Goal: Transaction & Acquisition: Purchase product/service

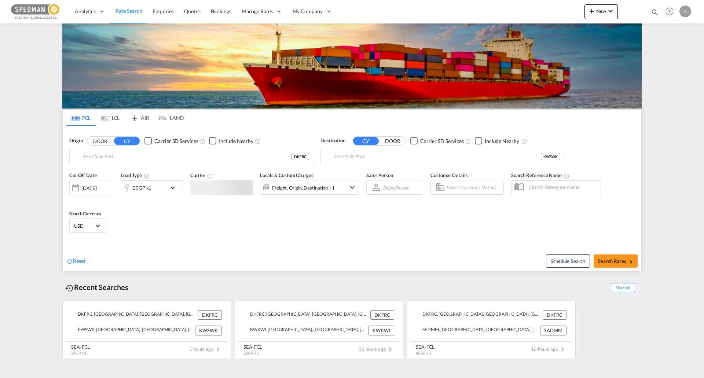
type input "[GEOGRAPHIC_DATA], DKFRC"
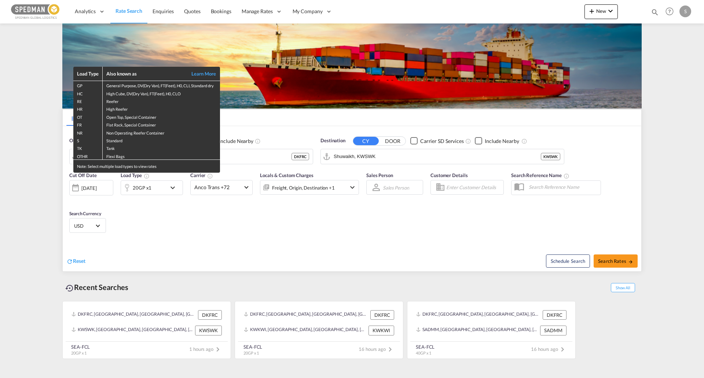
click at [405, 159] on div "Load Type Also known as Learn More GP General Purpose, DV(Dry Van), FT(Feet), H…" at bounding box center [352, 189] width 704 height 378
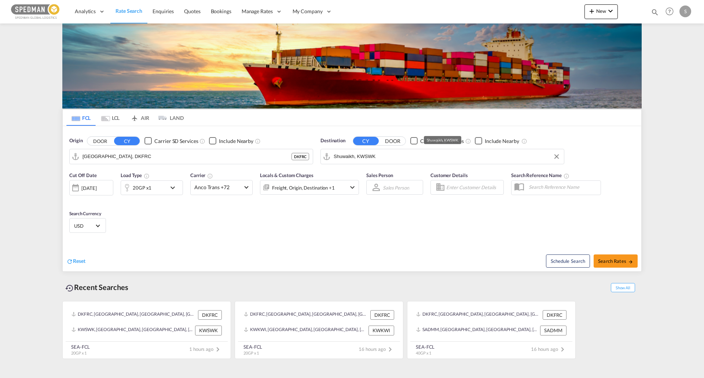
click at [393, 156] on input "Shuwaikh, KWSWK" at bounding box center [447, 156] width 227 height 11
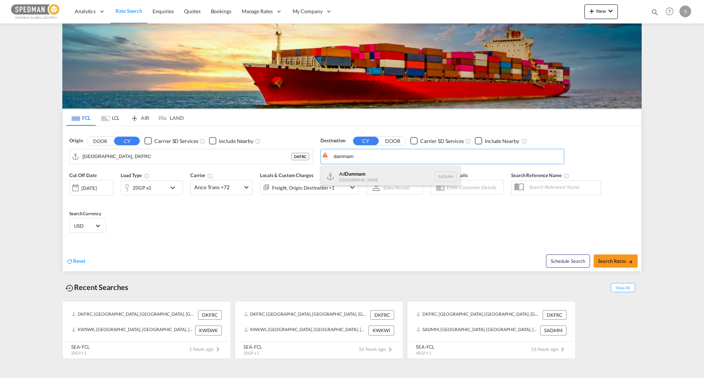
click at [382, 179] on div "Ad Dammam [GEOGRAPHIC_DATA] [GEOGRAPHIC_DATA]" at bounding box center [390, 177] width 139 height 22
type input "Ad Dammam, SADMM"
click at [147, 197] on div "Cut Off Date [DATE] [DATE] Load Type 20GP x1 Carrier Anco Trans +72 Online Rate…" at bounding box center [214, 187] width 290 height 31
click at [155, 189] on div "20GP x1" at bounding box center [143, 187] width 45 height 15
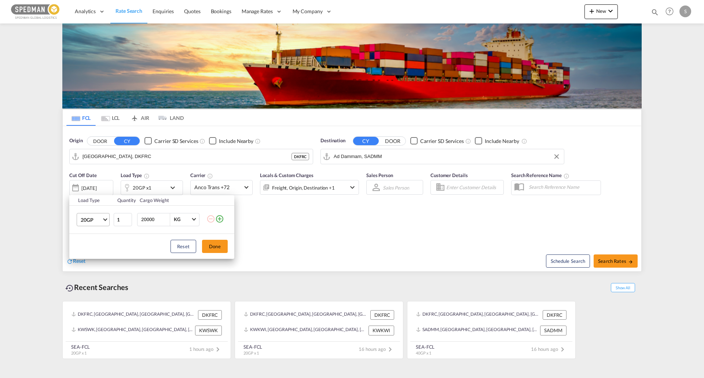
click at [105, 220] on span "Choose: \a20GP" at bounding box center [105, 219] width 4 height 4
click at [109, 252] on md-option "40HC" at bounding box center [100, 255] width 50 height 18
click at [105, 220] on span "Choose: \a40HC" at bounding box center [105, 219] width 4 height 4
click at [101, 196] on md-option "40GP" at bounding box center [100, 202] width 50 height 18
click at [222, 243] on button "Done" at bounding box center [215, 246] width 26 height 13
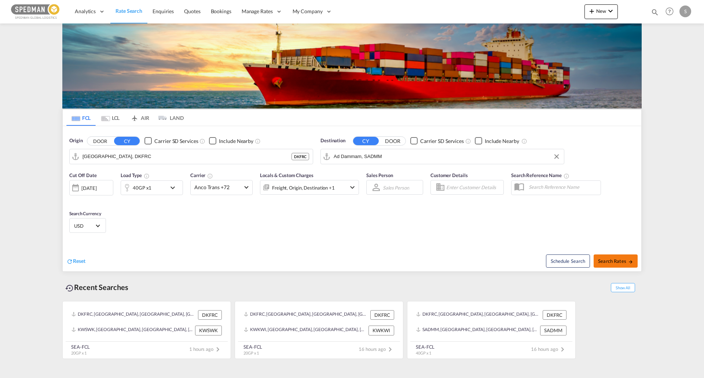
click at [625, 261] on span "Search Rates" at bounding box center [615, 261] width 35 height 6
type input "DKFRC to SADMM / [DATE]"
